Goal: Task Accomplishment & Management: Manage account settings

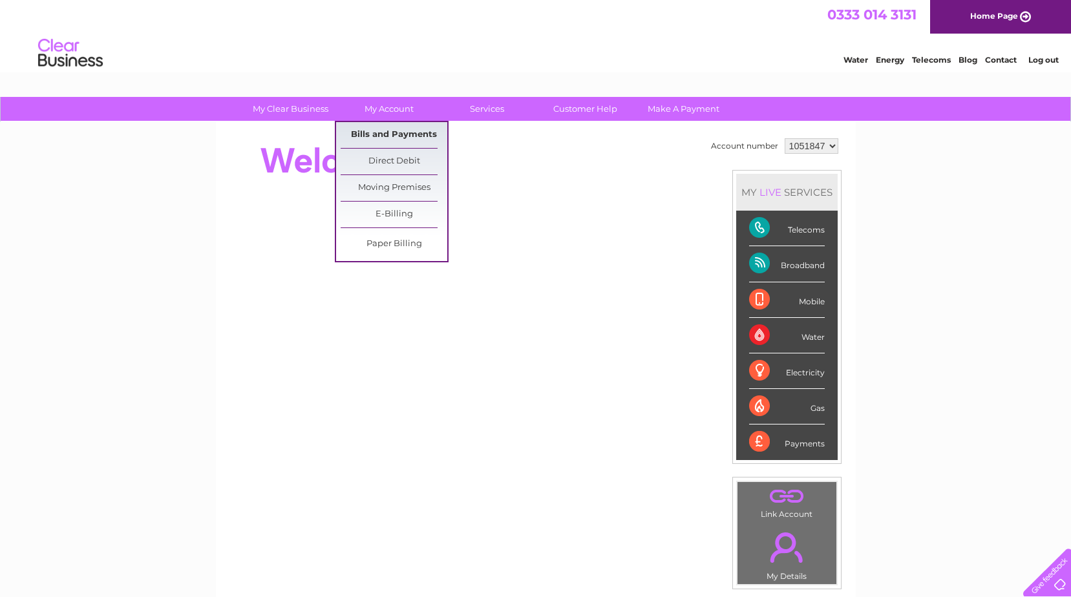
click at [393, 132] on link "Bills and Payments" at bounding box center [394, 135] width 107 height 26
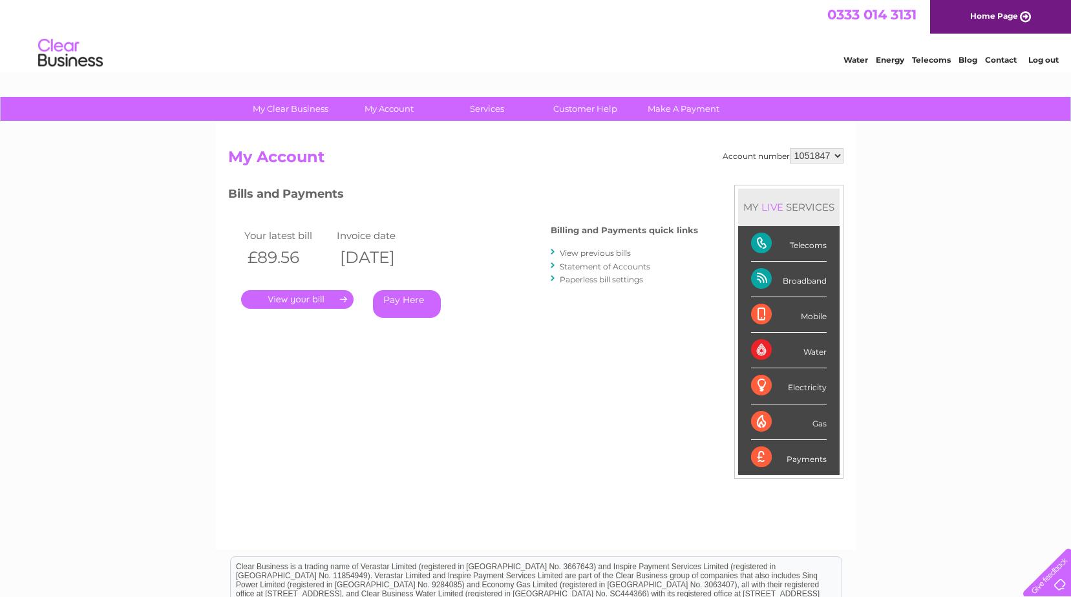
click at [293, 296] on link "." at bounding box center [297, 299] width 112 height 19
